Goal: Task Accomplishment & Management: Manage account settings

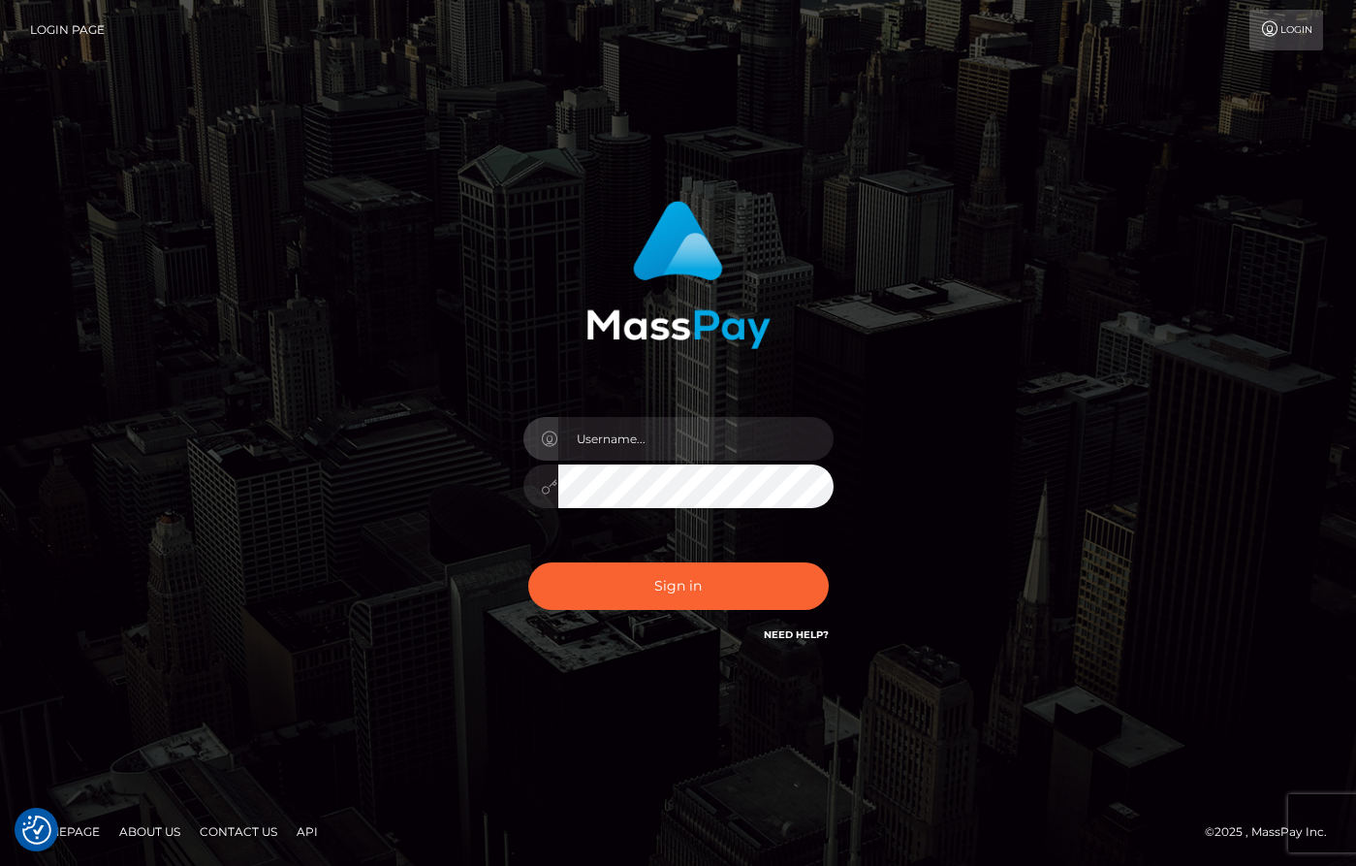
click at [710, 442] on input "text" at bounding box center [695, 439] width 275 height 44
type input "[PERSON_NAME]"
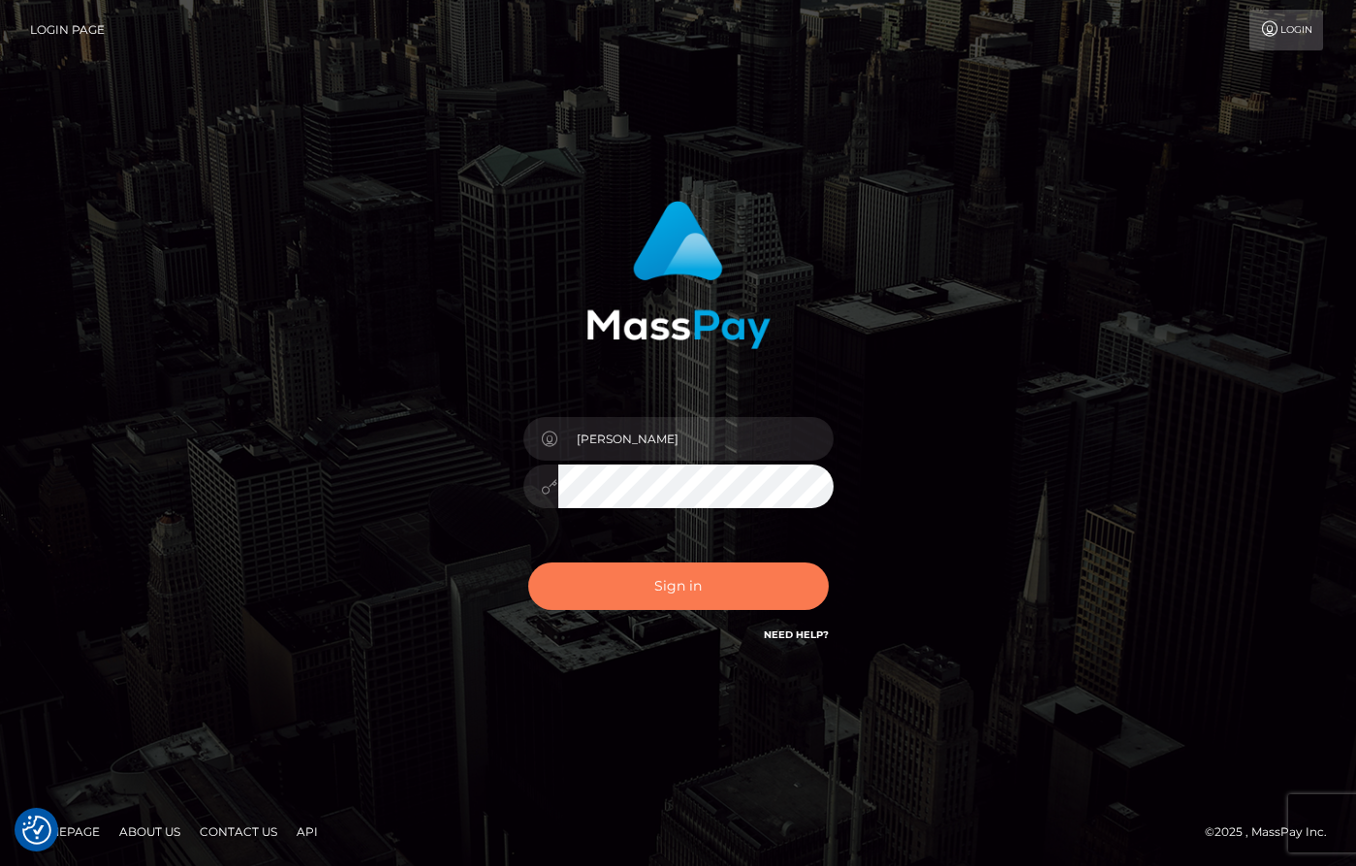
click at [744, 590] on button "Sign in" at bounding box center [678, 586] width 301 height 48
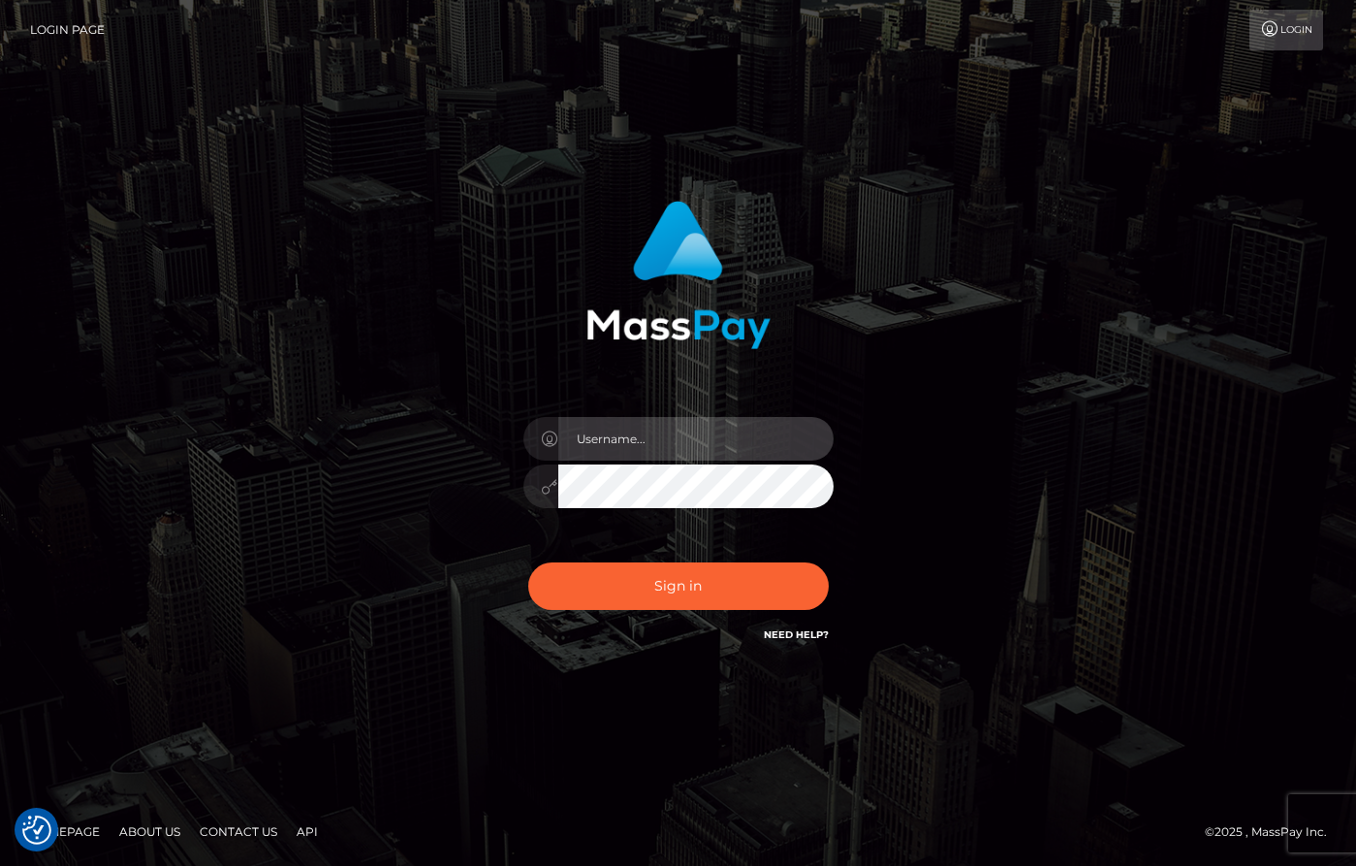
click at [654, 423] on input "text" at bounding box center [695, 439] width 275 height 44
type input "[PERSON_NAME]"
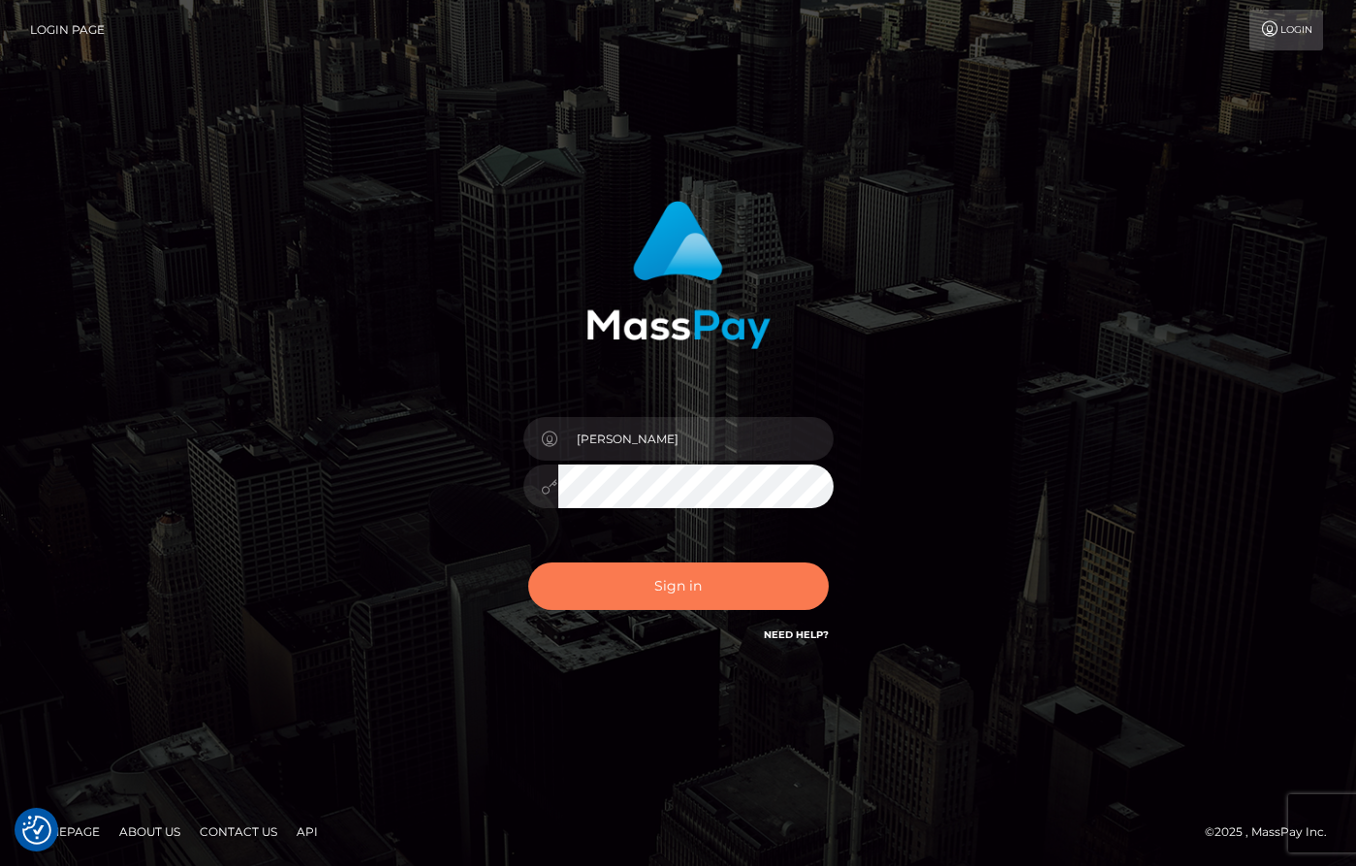
click at [735, 607] on button "Sign in" at bounding box center [678, 586] width 301 height 48
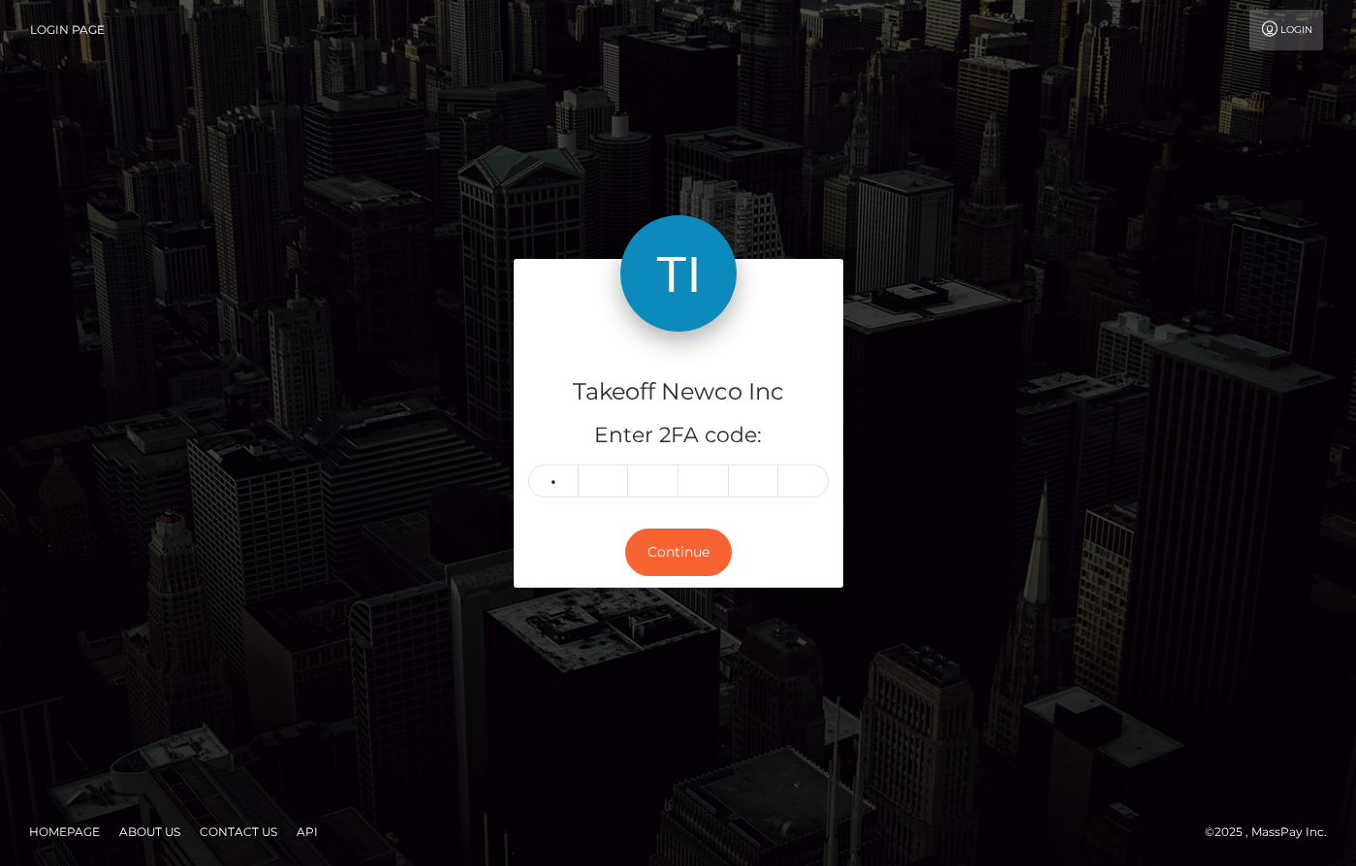
type input "8"
type input "6"
type input "2"
type input "4"
type input "3"
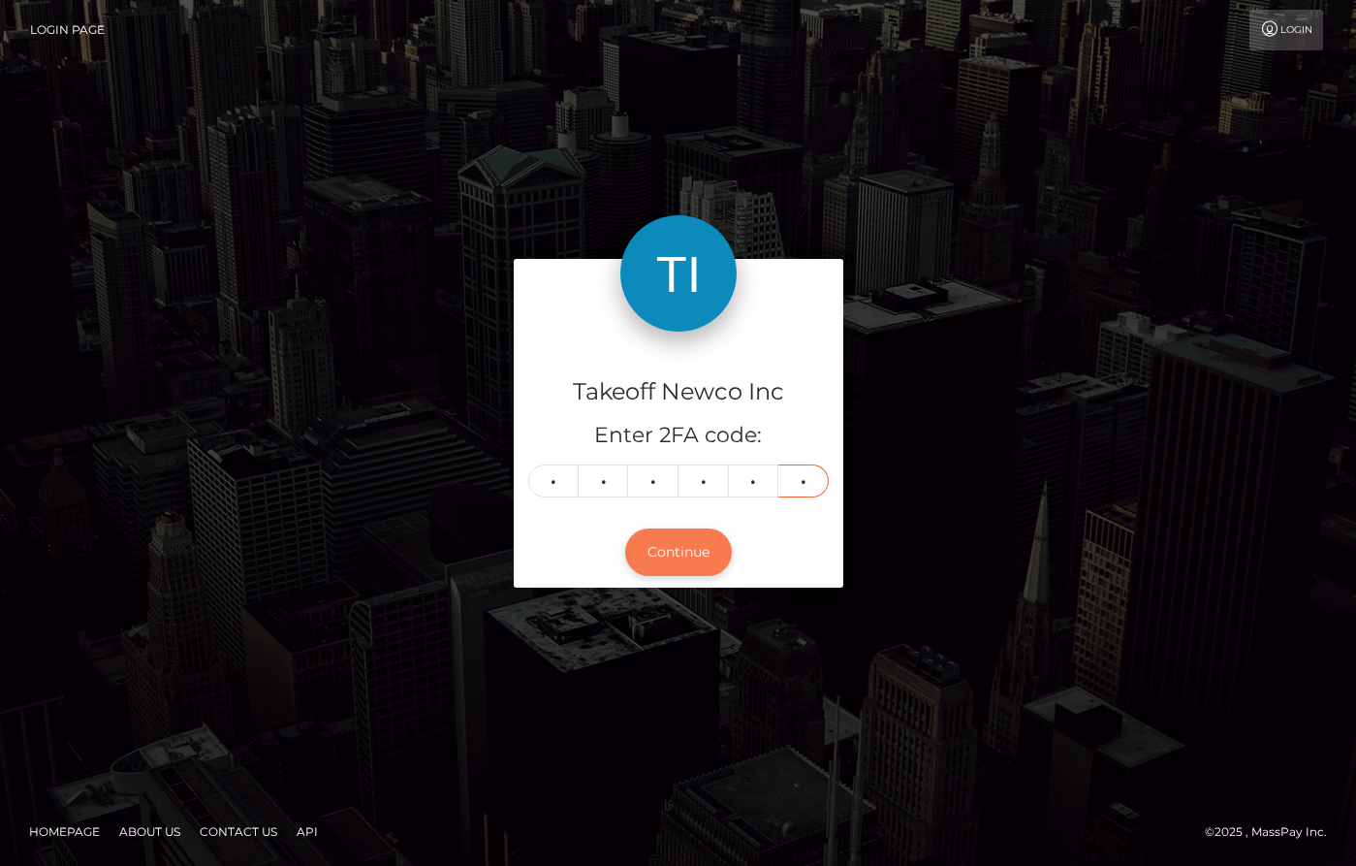
type input "1"
click at [666, 557] on button "Continue" at bounding box center [678, 552] width 107 height 48
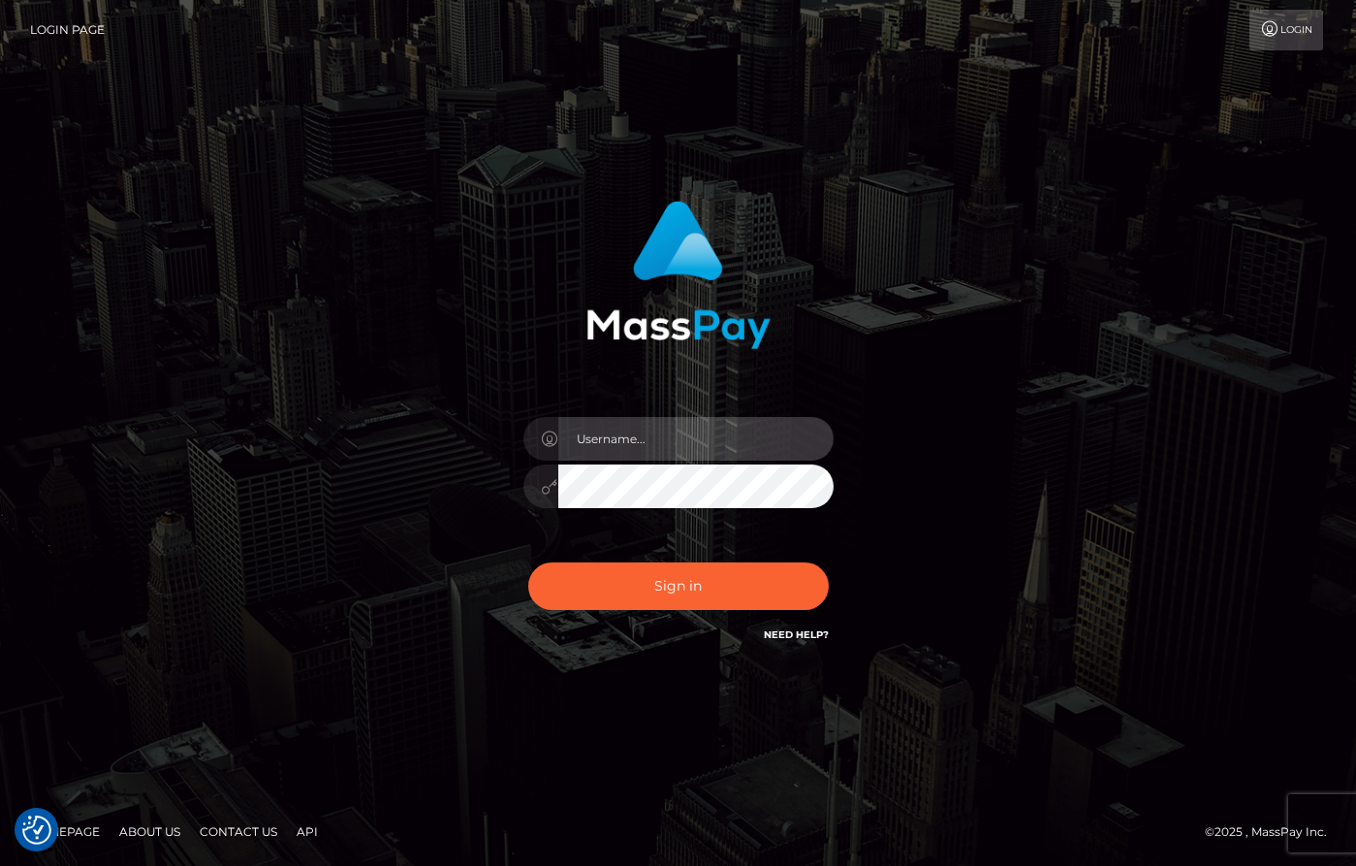
click at [658, 429] on input "text" at bounding box center [695, 439] width 275 height 44
type input "[PERSON_NAME]"
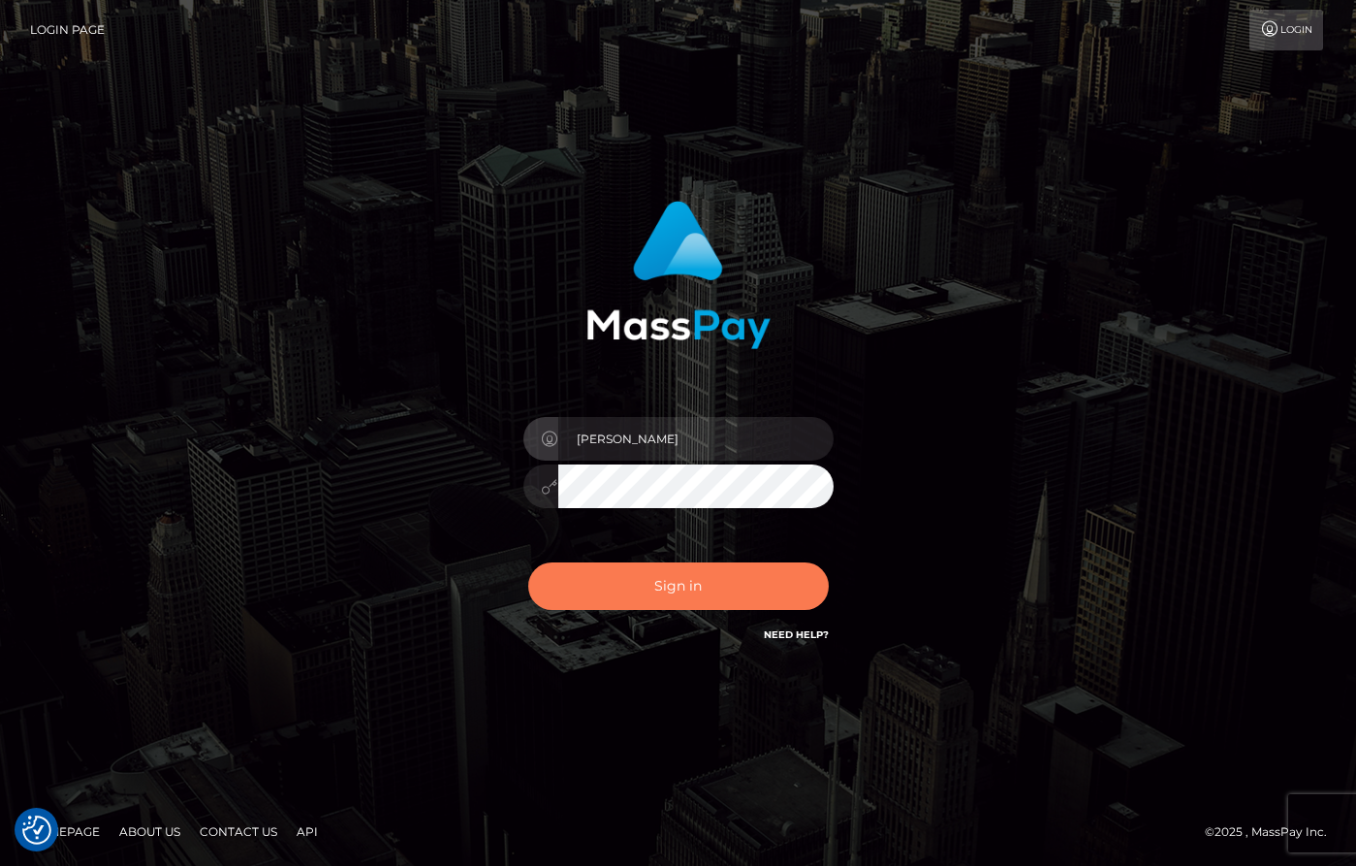
click at [698, 593] on button "Sign in" at bounding box center [678, 586] width 301 height 48
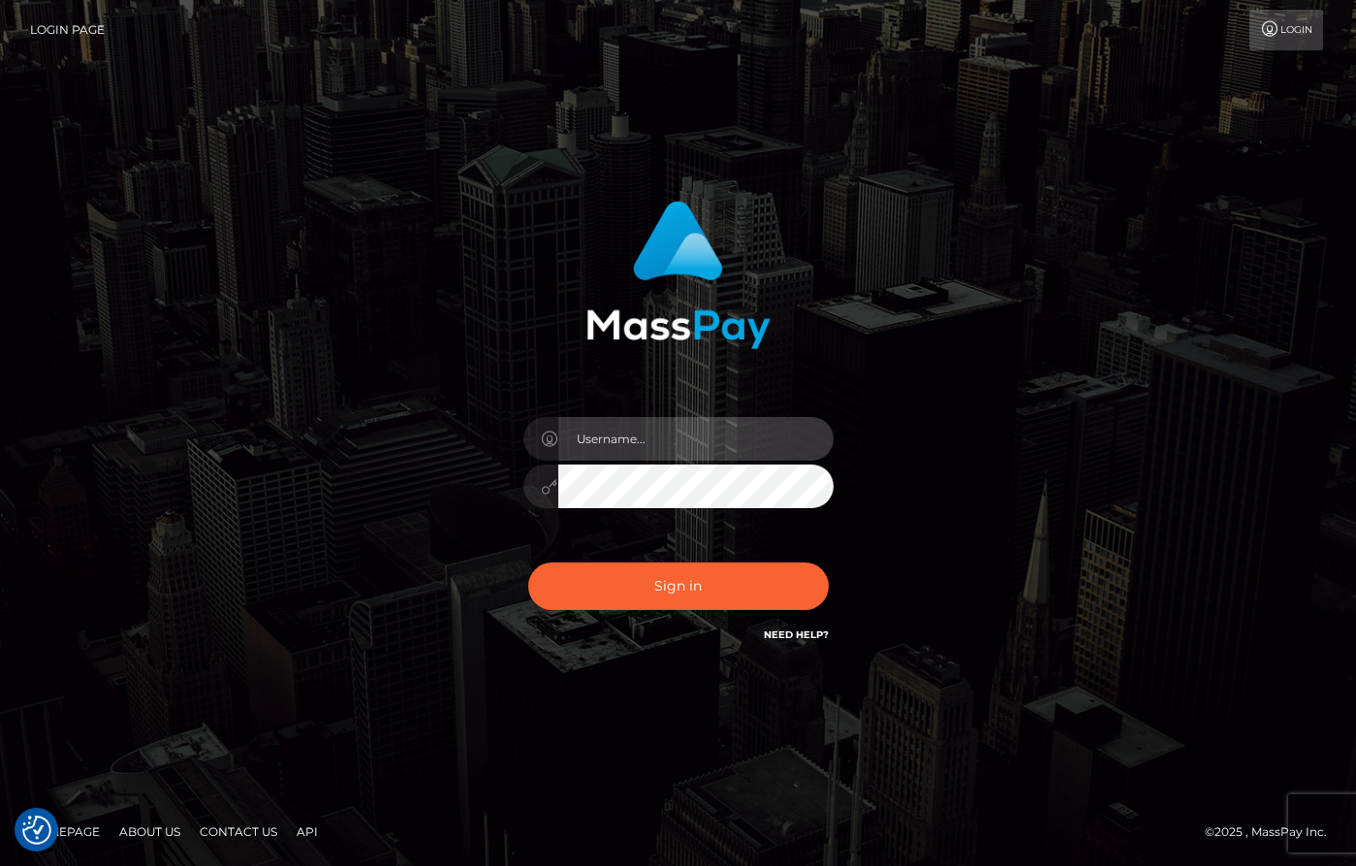
click at [671, 448] on input "text" at bounding box center [695, 439] width 275 height 44
type input "[PERSON_NAME]"
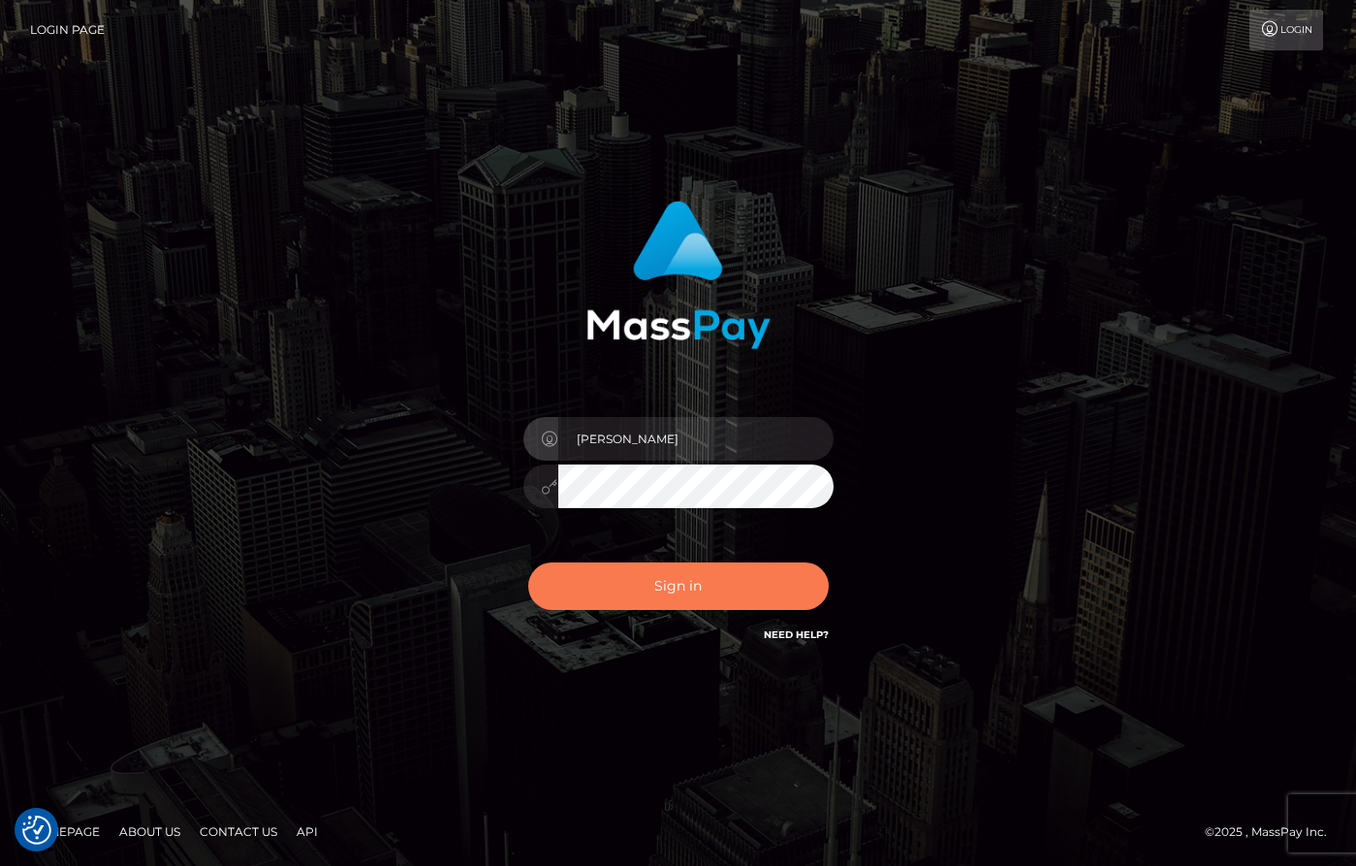
click at [699, 591] on button "Sign in" at bounding box center [678, 586] width 301 height 48
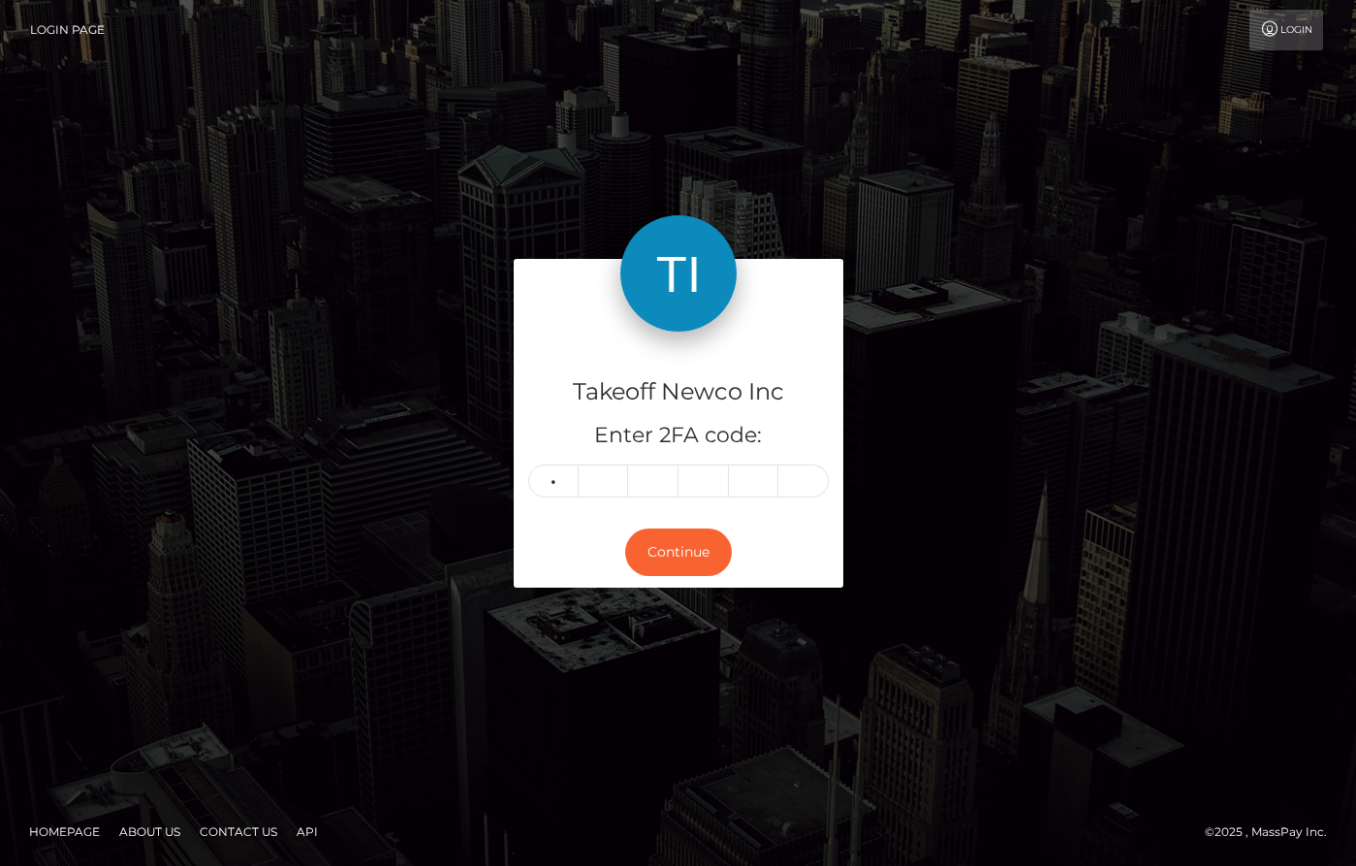
type input "6"
type input "9"
type input "5"
type input "6"
type input "4"
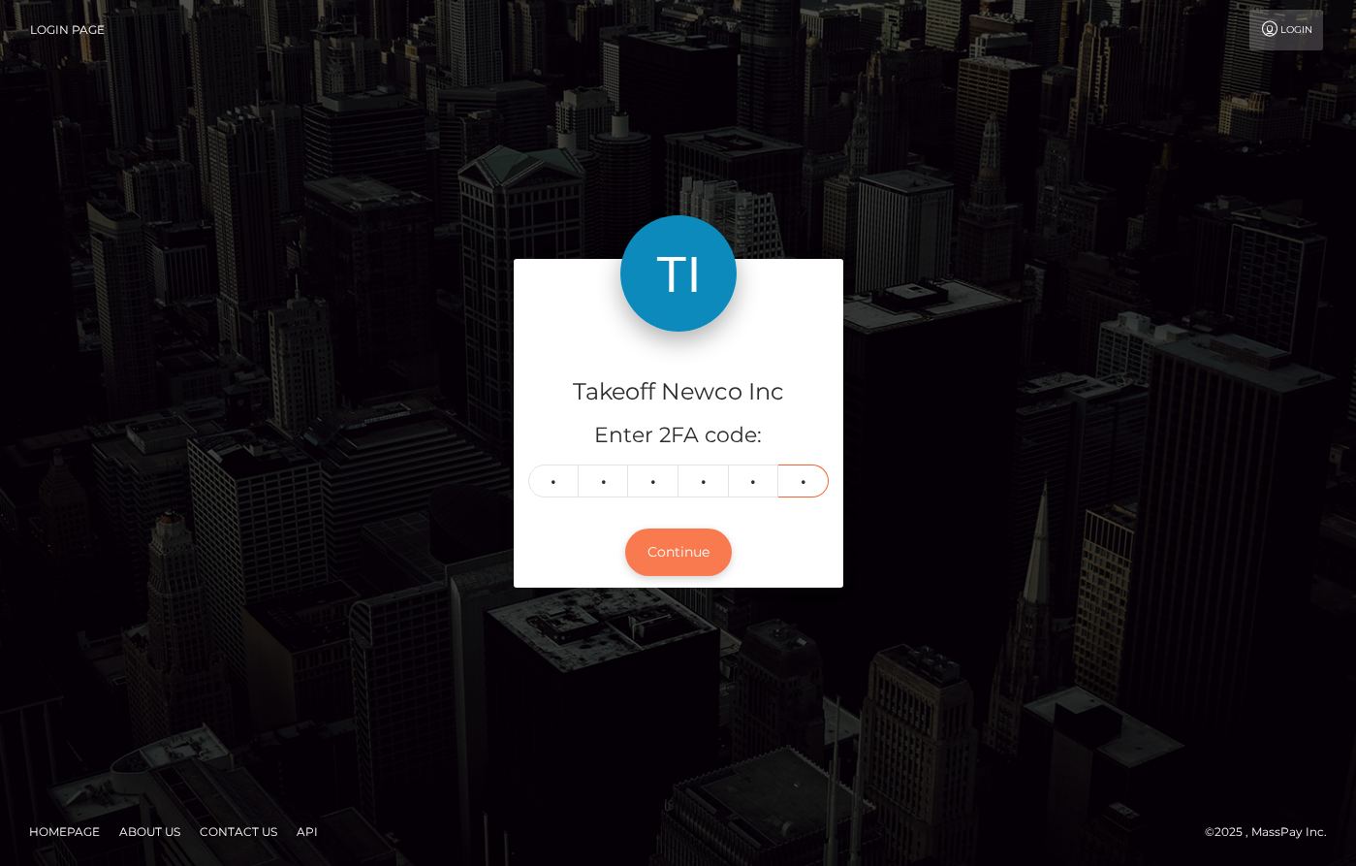
type input "1"
click at [661, 543] on button "Continue" at bounding box center [678, 552] width 107 height 48
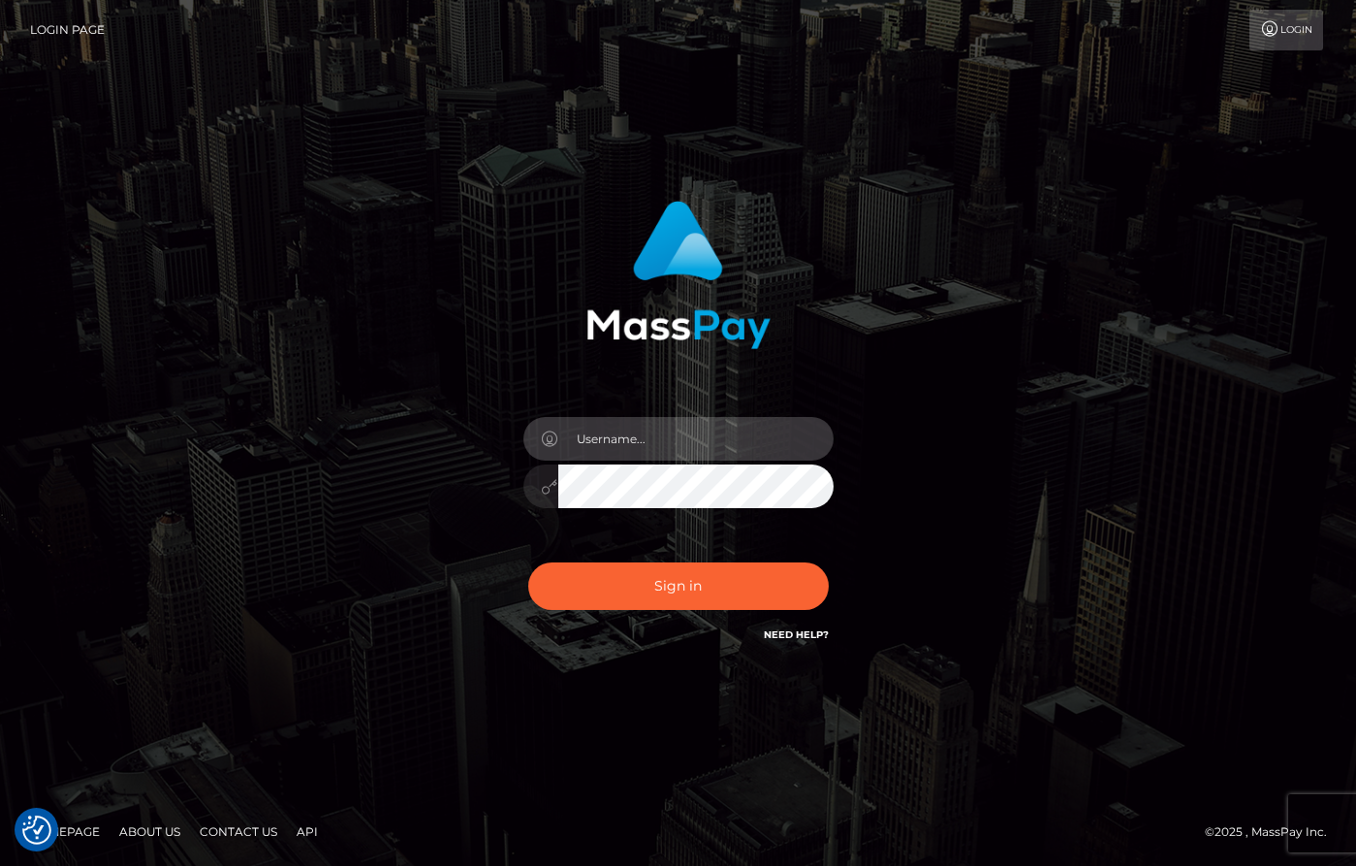
click at [645, 431] on input "text" at bounding box center [695, 439] width 275 height 44
type input "[PERSON_NAME]"
click at [713, 529] on div "[PERSON_NAME]" at bounding box center [678, 476] width 339 height 148
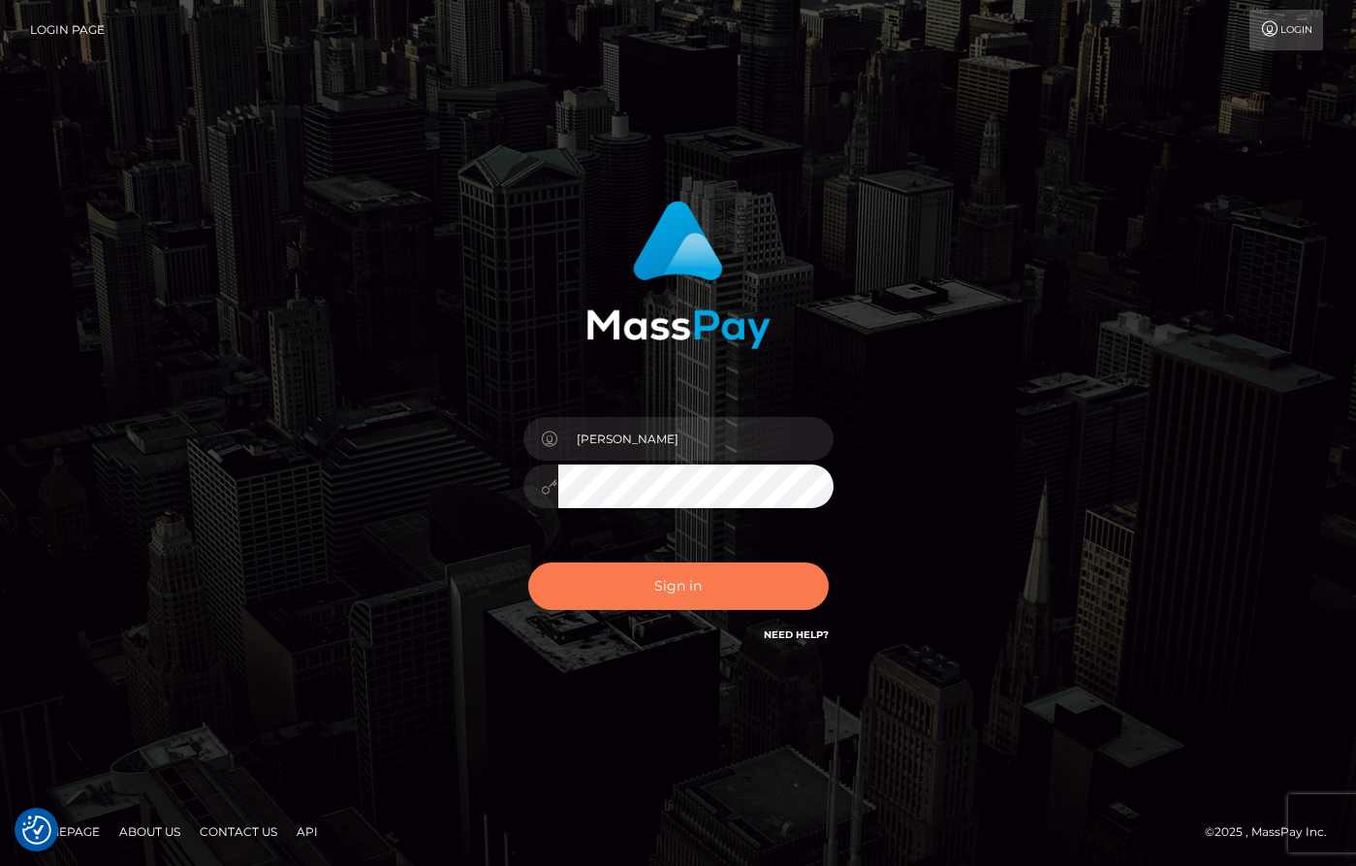
click at [724, 590] on button "Sign in" at bounding box center [678, 586] width 301 height 48
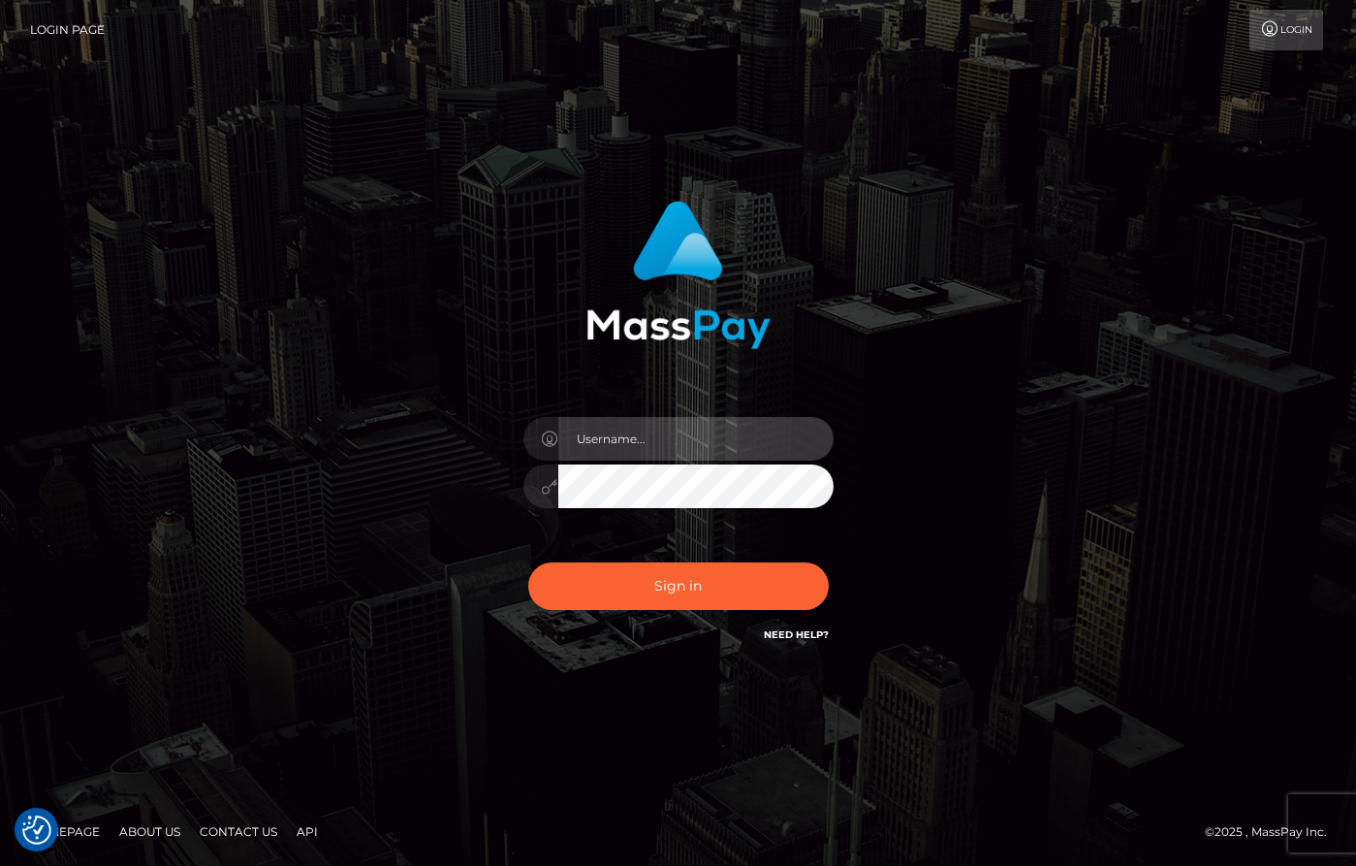
click at [704, 426] on input "text" at bounding box center [695, 439] width 275 height 44
type input "dany baker boulanger"
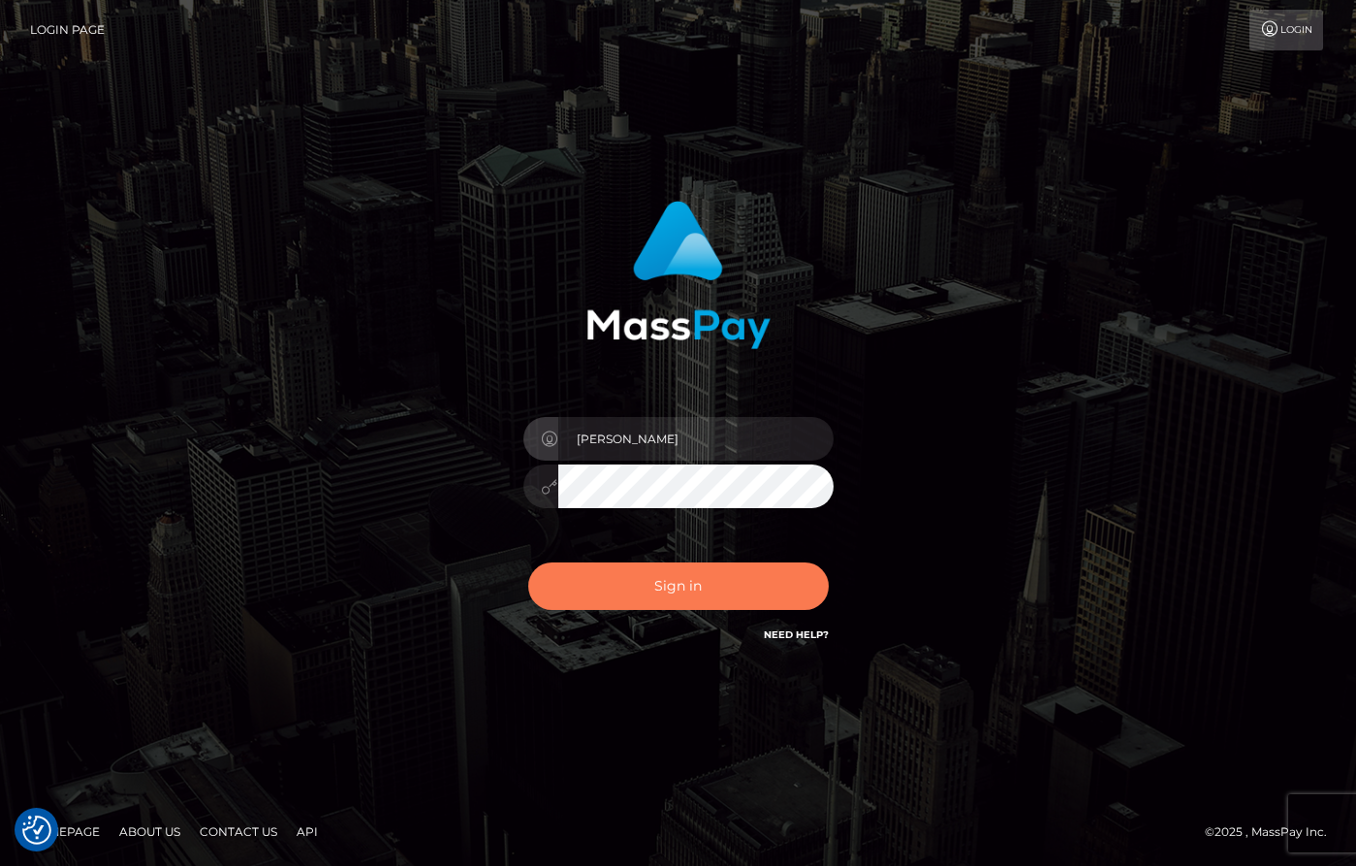
click at [747, 574] on button "Sign in" at bounding box center [678, 586] width 301 height 48
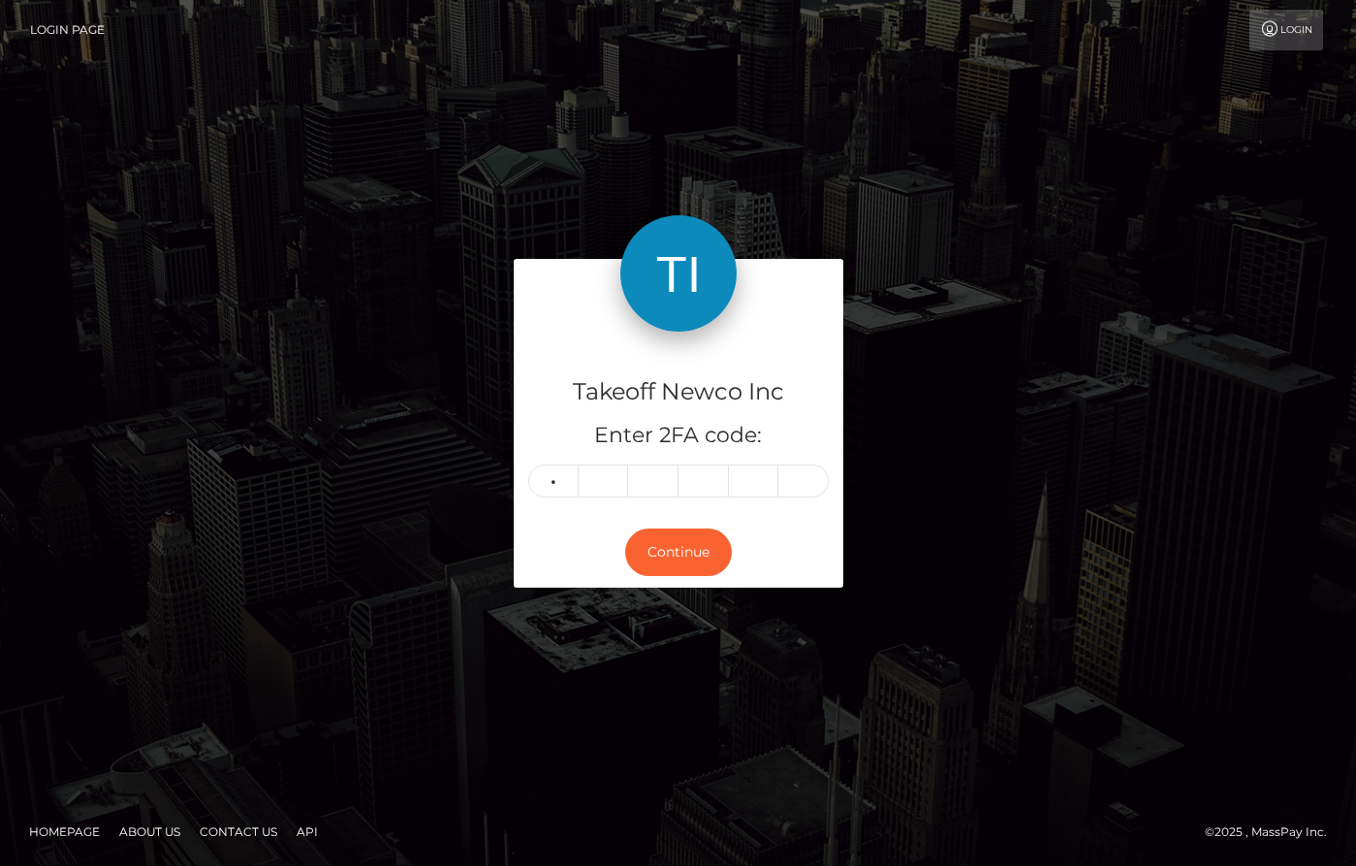
type input "5"
type input "8"
type input "5"
type input "2"
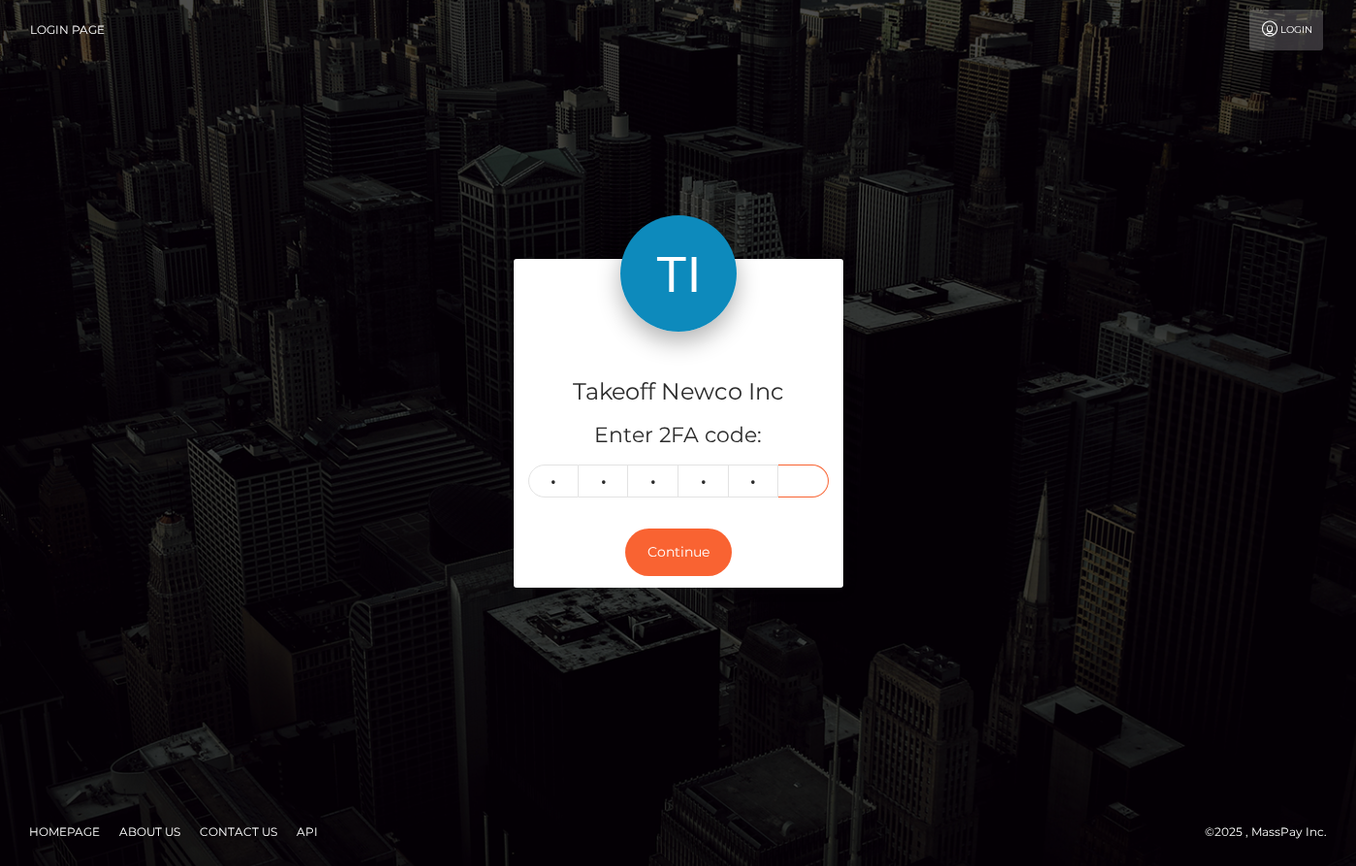
type input "4"
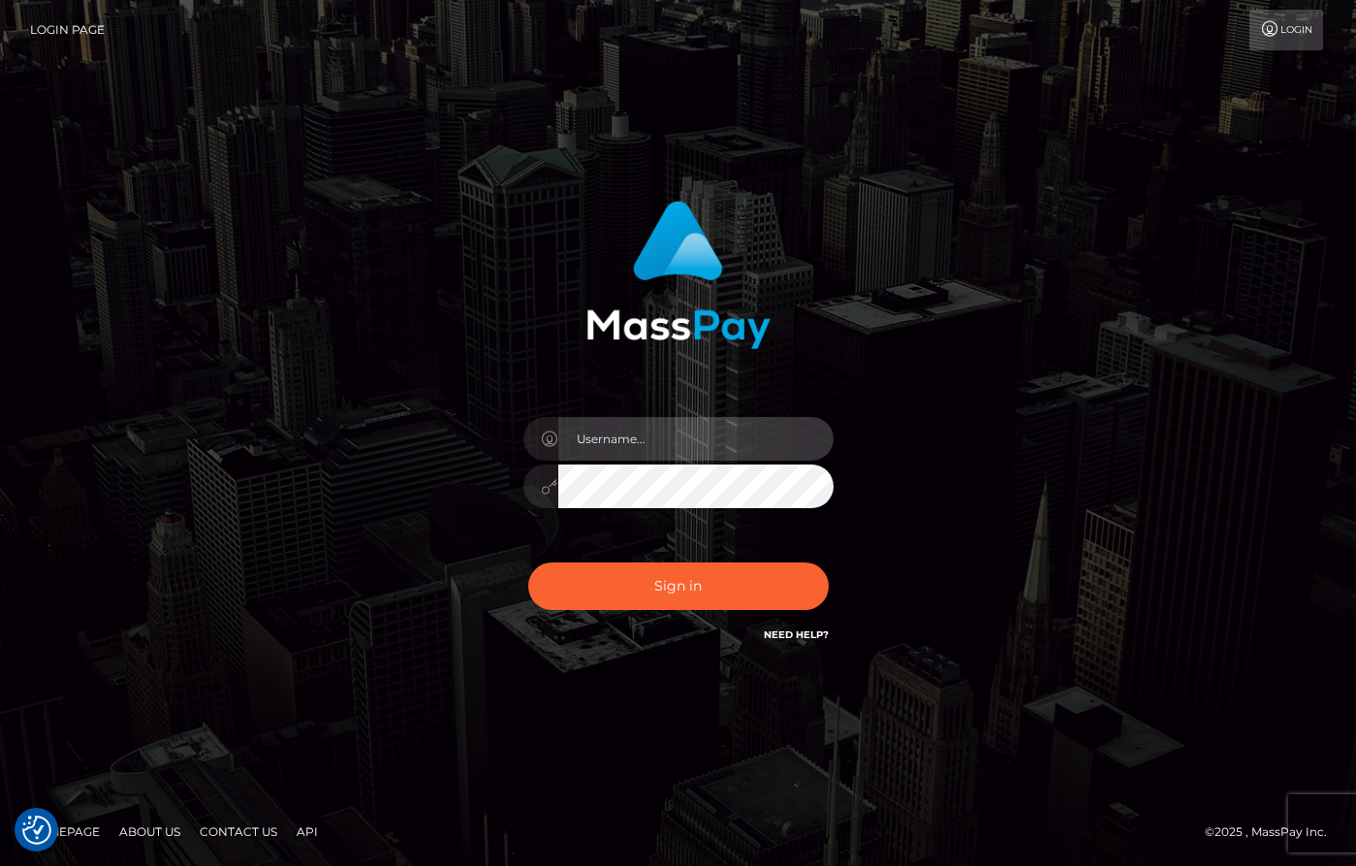
click at [647, 437] on input "text" at bounding box center [695, 439] width 275 height 44
type input "[PERSON_NAME]"
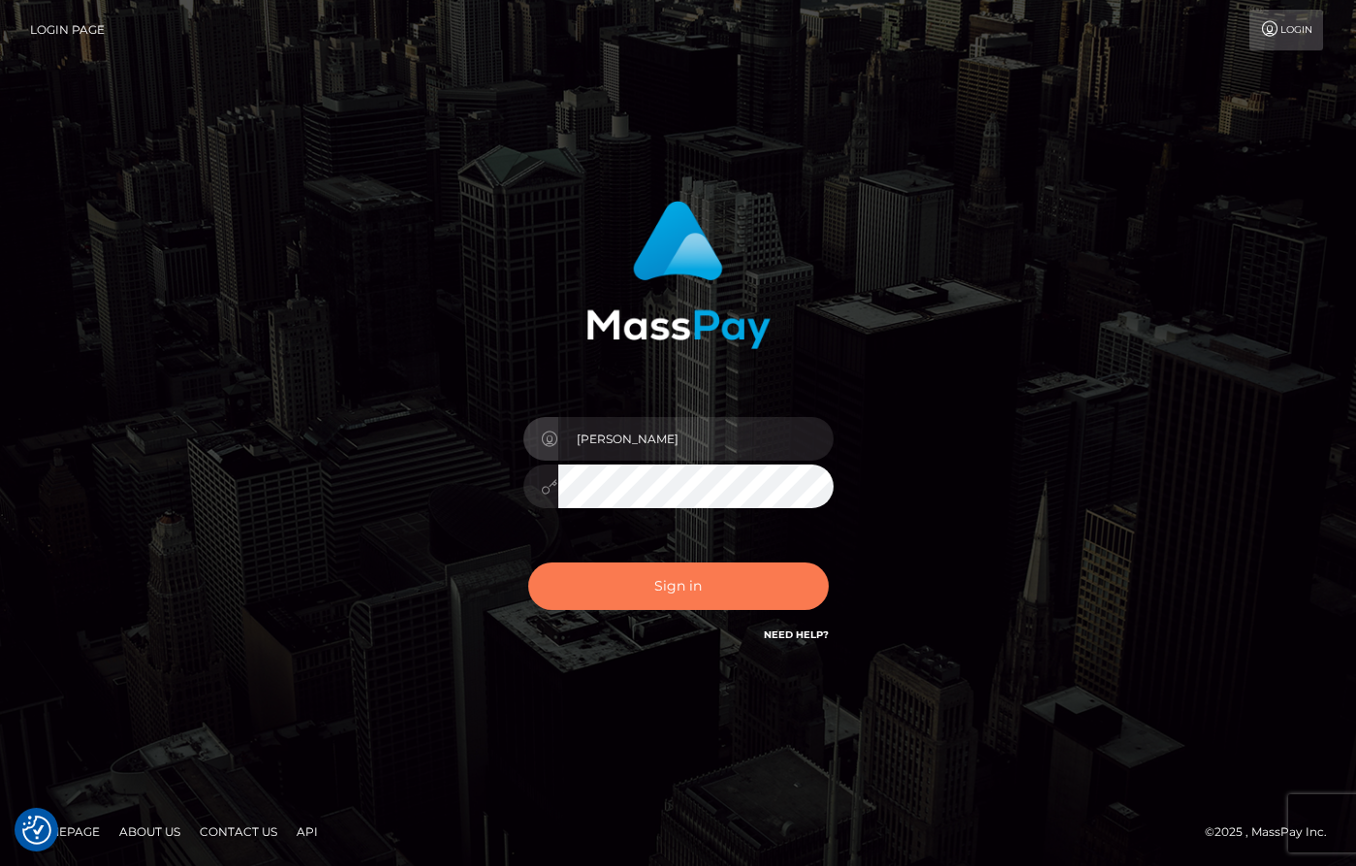
click at [734, 568] on button "Sign in" at bounding box center [678, 586] width 301 height 48
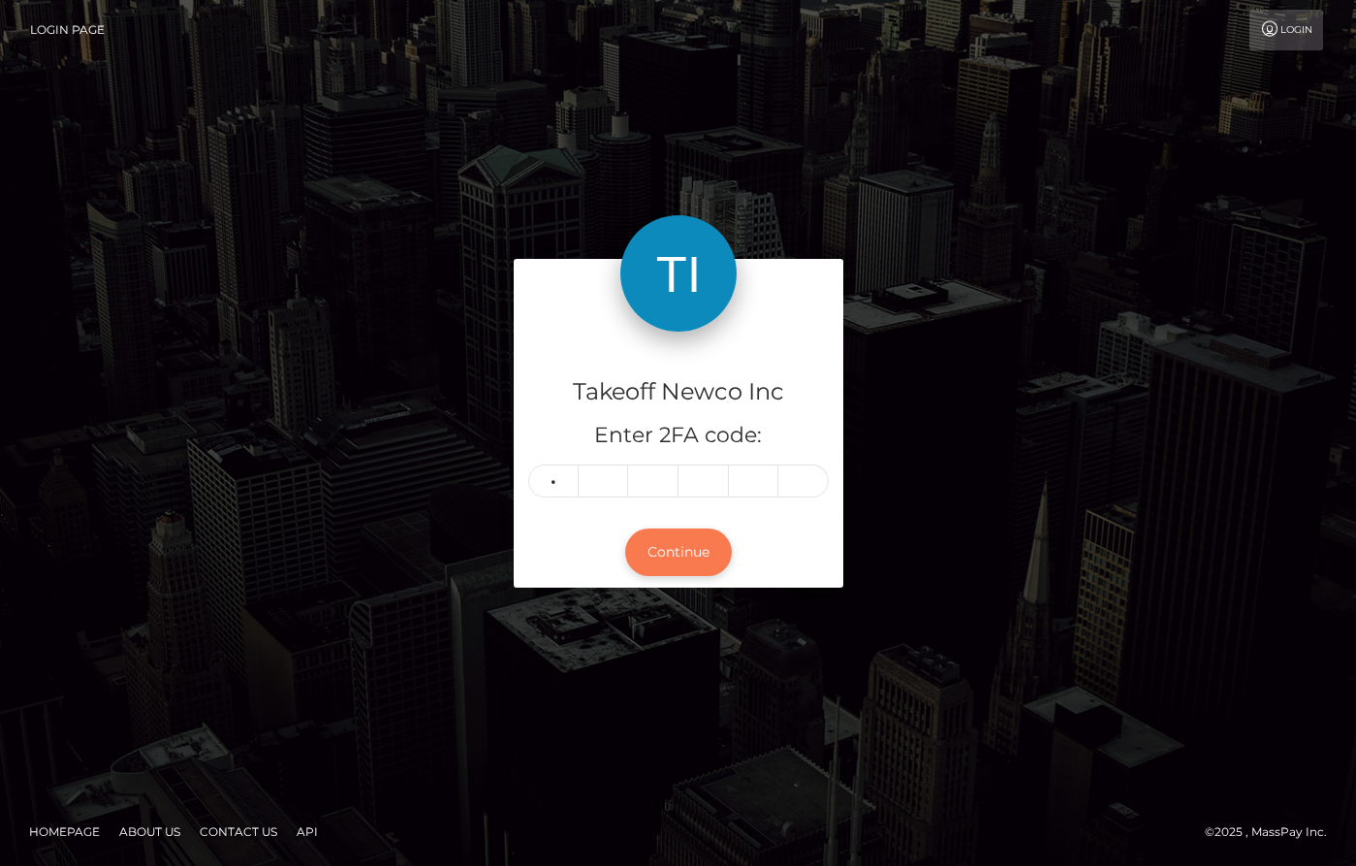
type input "5"
type input "8"
type input "7"
type input "4"
type input "7"
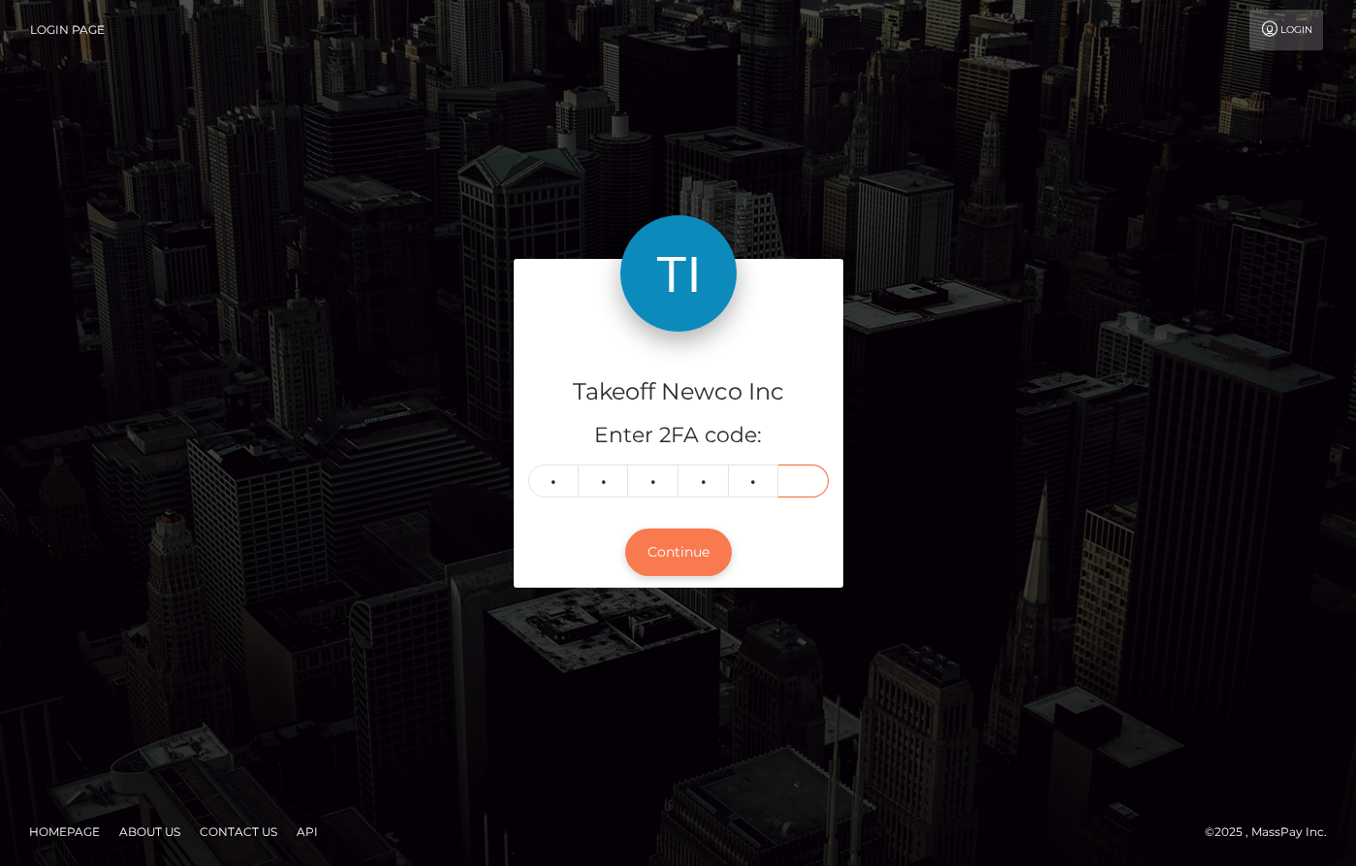
type input "1"
